Goal: Use online tool/utility: Utilize a website feature to perform a specific function

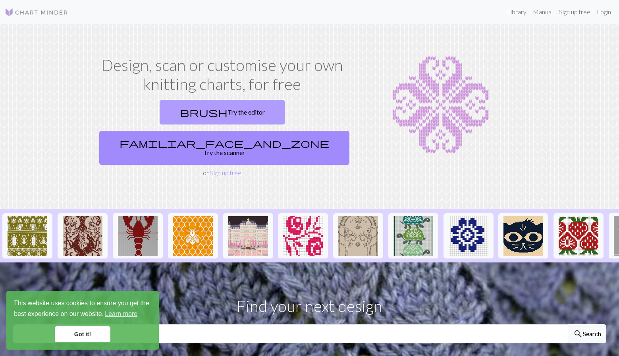
click at [159, 115] on link "brush Try the editor" at bounding box center [221, 112] width 125 height 25
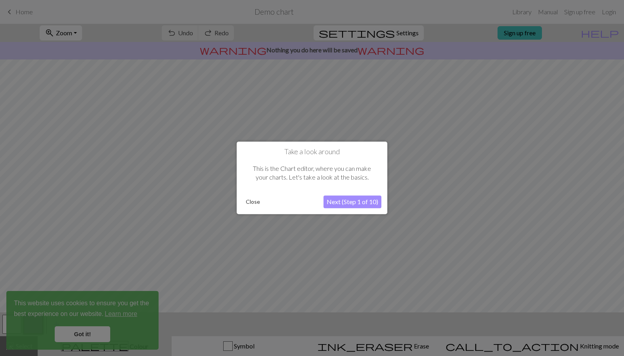
click at [373, 203] on button "Next (Step 1 of 10)" at bounding box center [353, 202] width 58 height 13
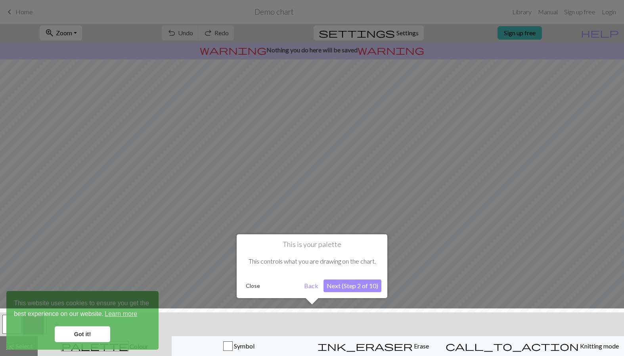
click at [356, 285] on button "Next (Step 2 of 10)" at bounding box center [353, 286] width 58 height 13
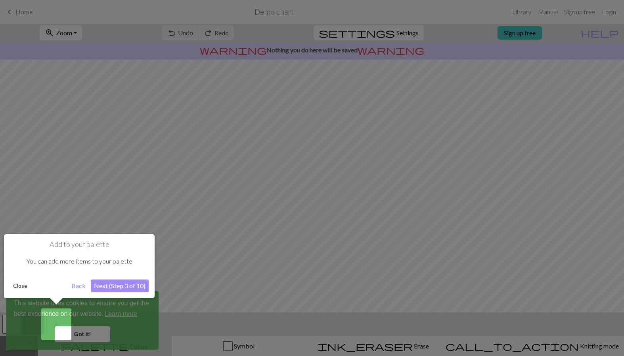
click at [122, 287] on button "Next (Step 3 of 10)" at bounding box center [120, 286] width 58 height 13
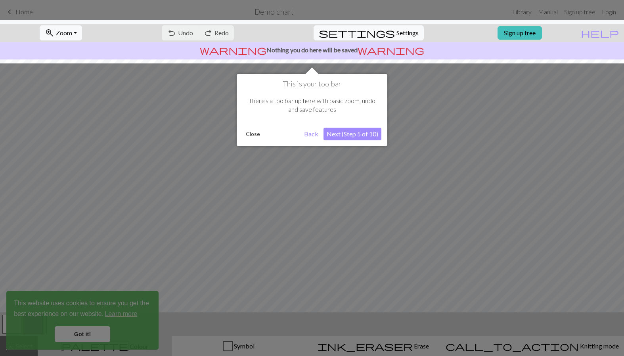
click at [360, 135] on button "Next (Step 5 of 10)" at bounding box center [353, 134] width 58 height 13
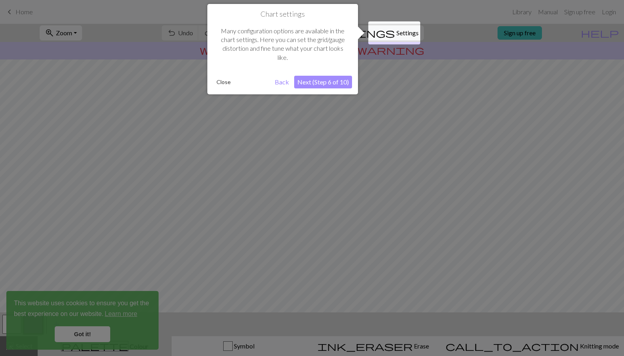
click at [313, 84] on button "Next (Step 6 of 10)" at bounding box center [323, 82] width 58 height 13
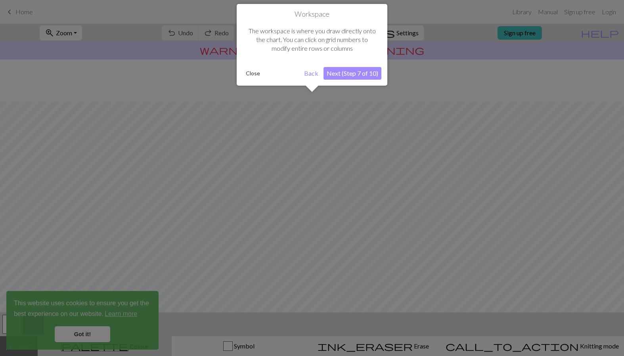
scroll to position [42, 0]
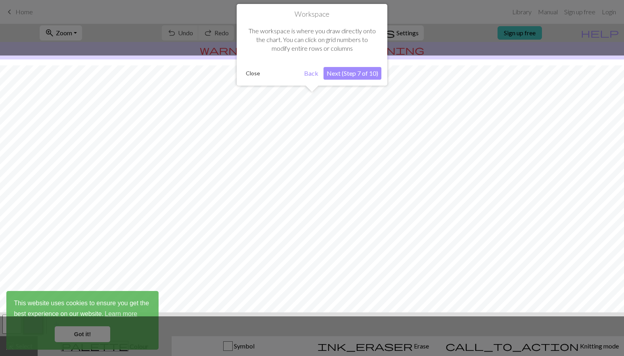
click at [358, 77] on button "Next (Step 7 of 10)" at bounding box center [353, 73] width 58 height 13
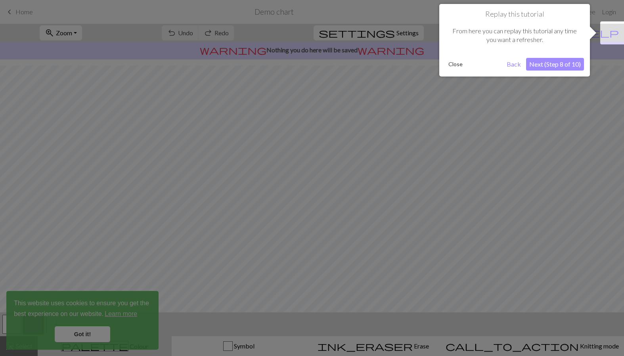
click at [447, 62] on button "Close" at bounding box center [456, 64] width 21 height 12
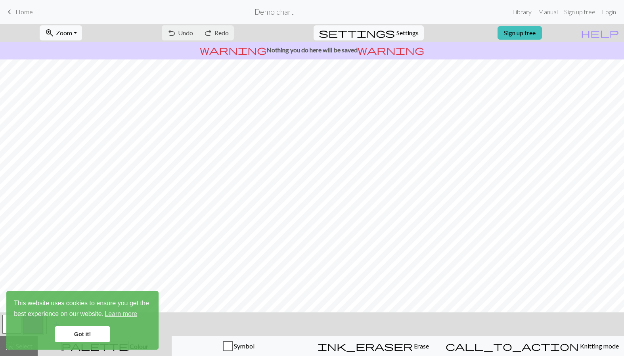
scroll to position [0, 0]
click at [88, 340] on link "Got it!" at bounding box center [83, 335] width 56 height 16
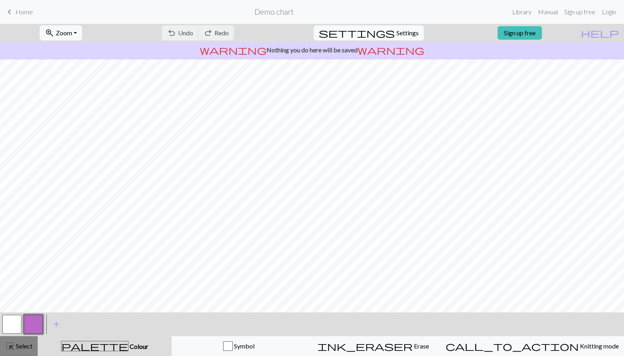
click at [24, 348] on button "highlight_alt Select Select" at bounding box center [19, 346] width 38 height 20
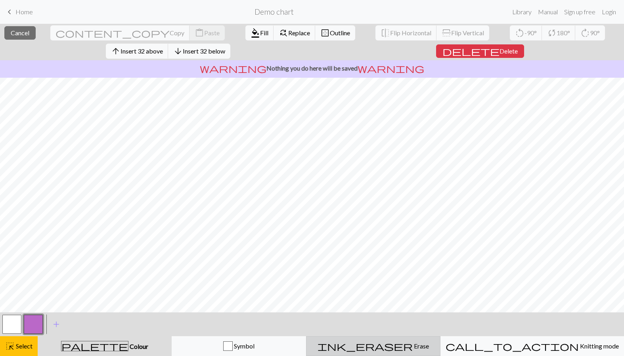
click at [413, 344] on span "Erase" at bounding box center [421, 346] width 16 height 8
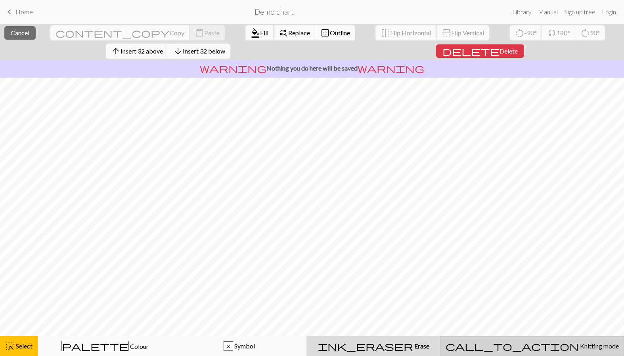
click at [579, 346] on span "Knitting mode" at bounding box center [599, 346] width 40 height 8
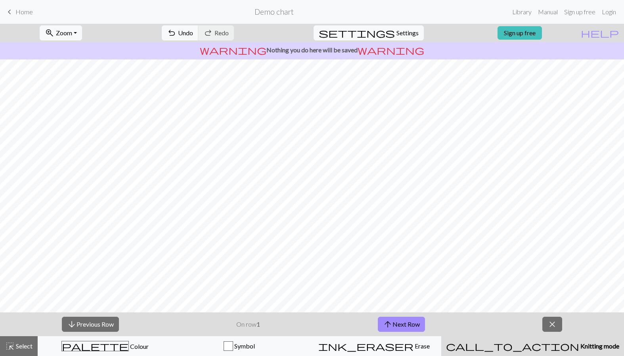
click at [580, 343] on span "Knitting mode" at bounding box center [600, 346] width 40 height 8
click at [554, 324] on span "close" at bounding box center [553, 324] width 10 height 11
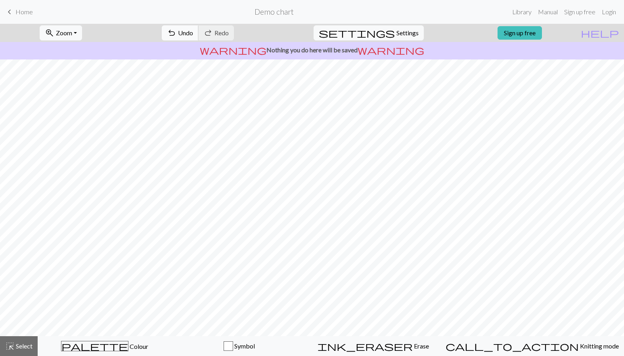
click at [193, 35] on span "Undo" at bounding box center [185, 33] width 15 height 8
click at [218, 35] on div "undo Undo Undo redo Redo Redo" at bounding box center [198, 33] width 84 height 18
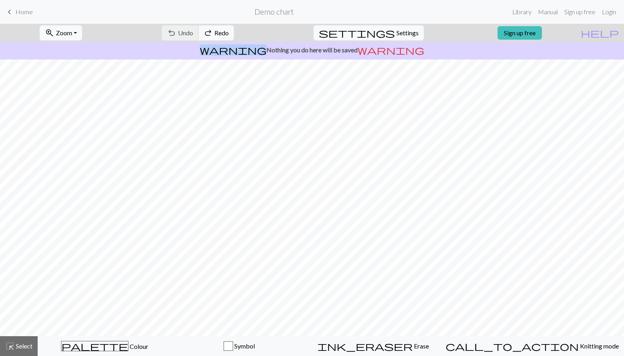
click at [218, 35] on div "undo Undo Undo redo Redo Redo" at bounding box center [198, 33] width 84 height 18
click at [252, 346] on span "Symbol" at bounding box center [244, 346] width 22 height 8
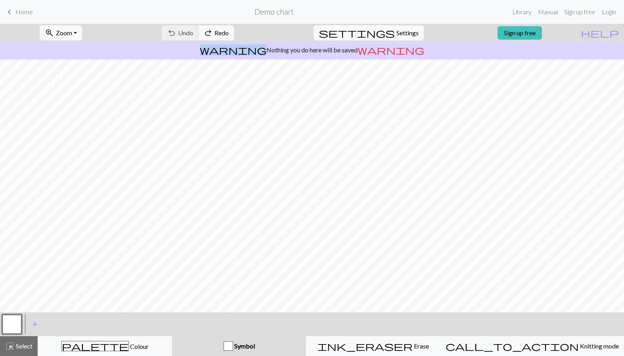
click at [233, 344] on div "button" at bounding box center [229, 347] width 10 height 10
click at [413, 348] on span "Erase" at bounding box center [421, 346] width 16 height 8
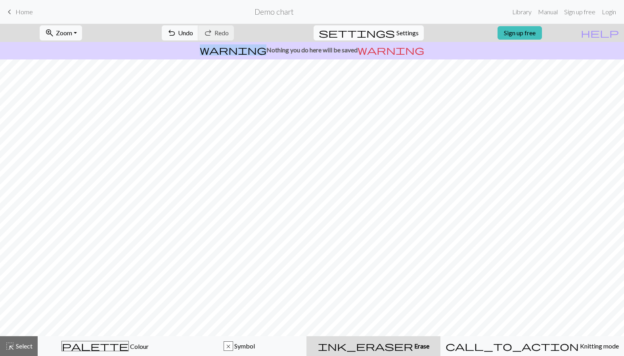
click at [389, 28] on button "settings Settings" at bounding box center [369, 32] width 110 height 15
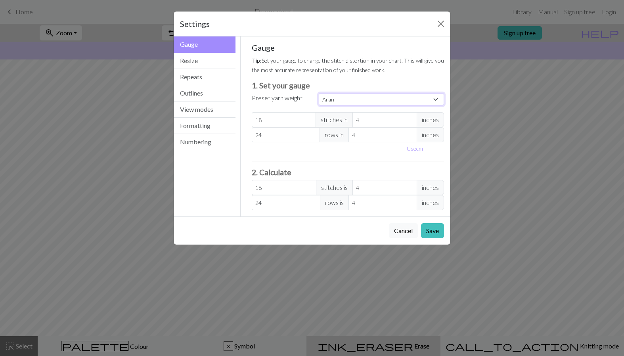
click at [351, 103] on select "Custom Square Lace Light Fingering Fingering Sport Double knit Worsted Aran Bul…" at bounding box center [381, 99] width 125 height 12
select select "sport"
click at [319, 93] on select "Custom Square Lace Light Fingering Fingering Sport Double knit Worsted Aran Bul…" at bounding box center [381, 99] width 125 height 12
type input "24"
type input "34"
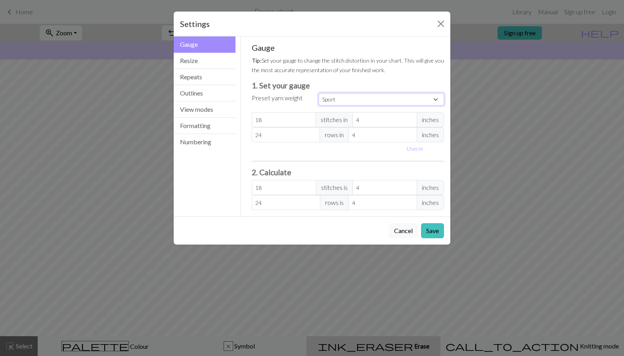
type input "24"
type input "34"
click at [430, 230] on button "Save" at bounding box center [432, 230] width 23 height 15
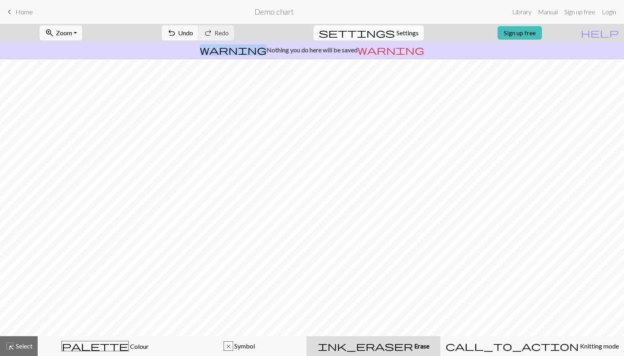
click at [397, 33] on span "Settings" at bounding box center [408, 33] width 22 height 10
select select "sport"
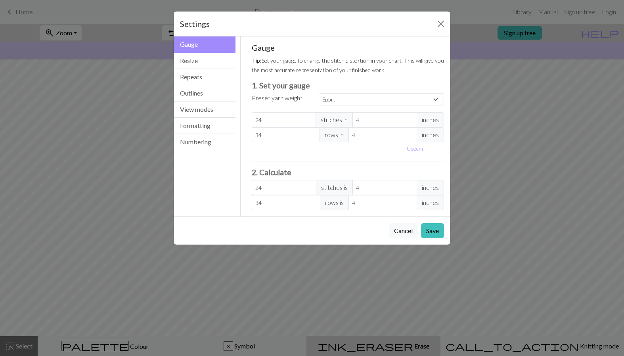
click at [562, 138] on div "Settings Gauge Gauge Resize Repeats Outlines View modes Formatting Numbering Ga…" at bounding box center [312, 178] width 624 height 356
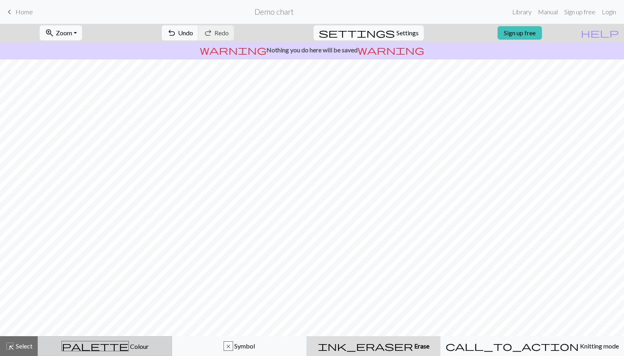
click at [140, 346] on div "palette Colour Colour" at bounding box center [105, 346] width 124 height 10
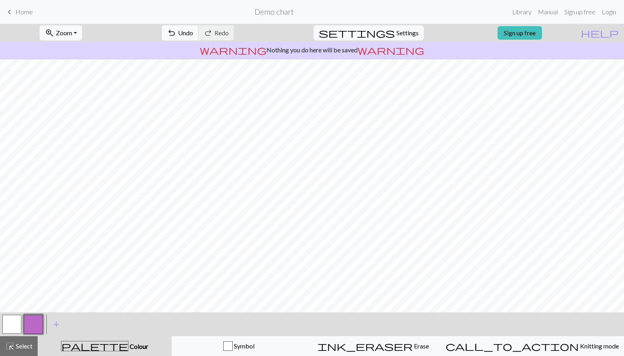
click at [9, 324] on button "button" at bounding box center [11, 324] width 19 height 19
click at [414, 346] on span "Erase" at bounding box center [421, 346] width 16 height 8
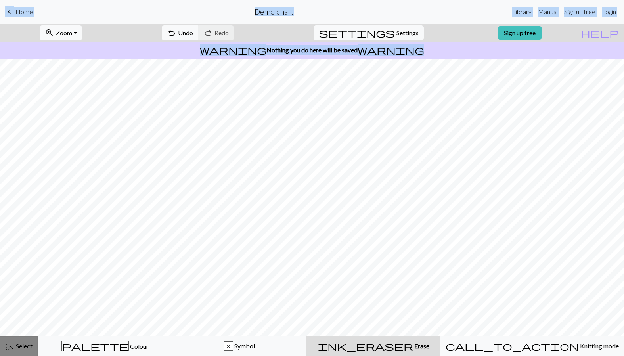
click at [21, 347] on span "Select" at bounding box center [24, 346] width 18 height 8
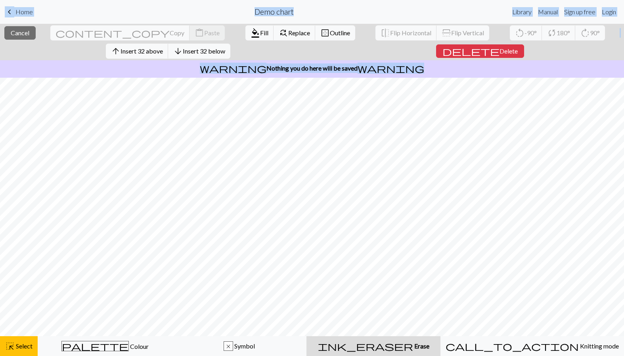
click at [401, 338] on button "ink_eraser Erase Erase" at bounding box center [374, 346] width 134 height 20
click at [413, 344] on span "Erase" at bounding box center [421, 346] width 16 height 8
click at [149, 349] on div "palette Colour Colour" at bounding box center [105, 346] width 124 height 10
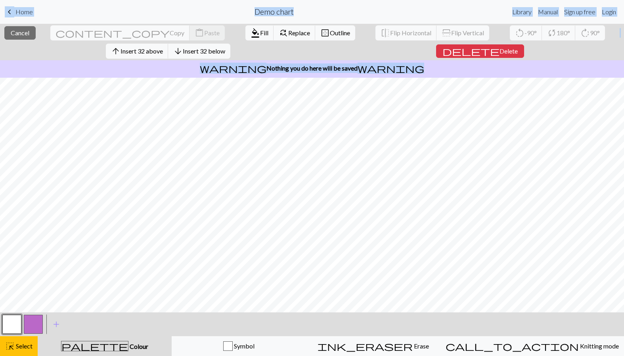
click at [2, 319] on button "button" at bounding box center [11, 324] width 19 height 19
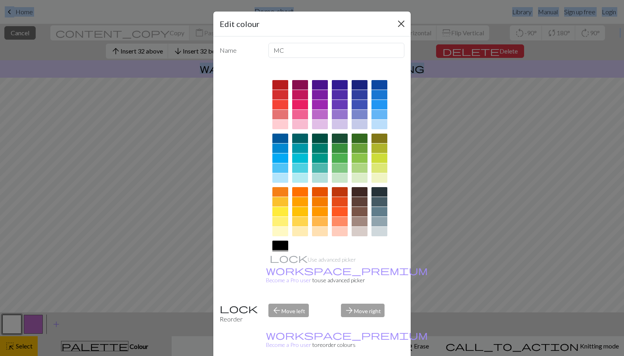
click at [401, 23] on button "Close" at bounding box center [401, 23] width 13 height 13
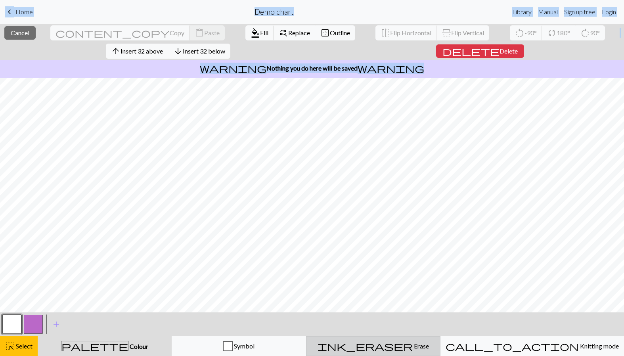
click at [413, 352] on button "ink_eraser Erase Erase" at bounding box center [373, 346] width 134 height 20
